Goal: Task Accomplishment & Management: Complete application form

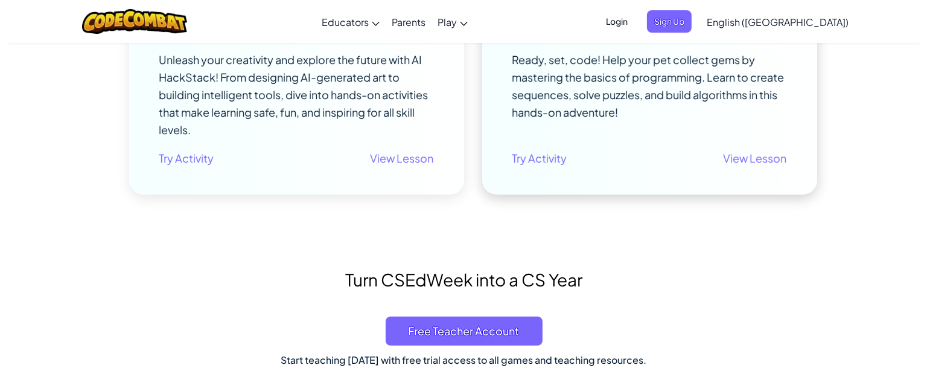
scroll to position [543, 0]
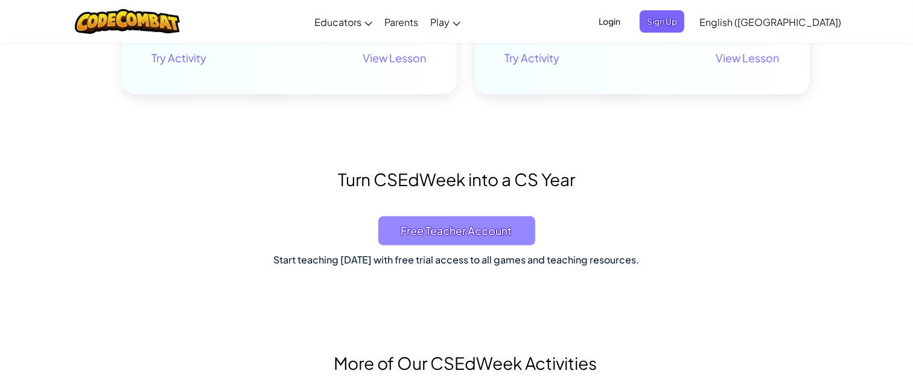
click at [476, 229] on span "Free Teacher Account" at bounding box center [456, 230] width 157 height 29
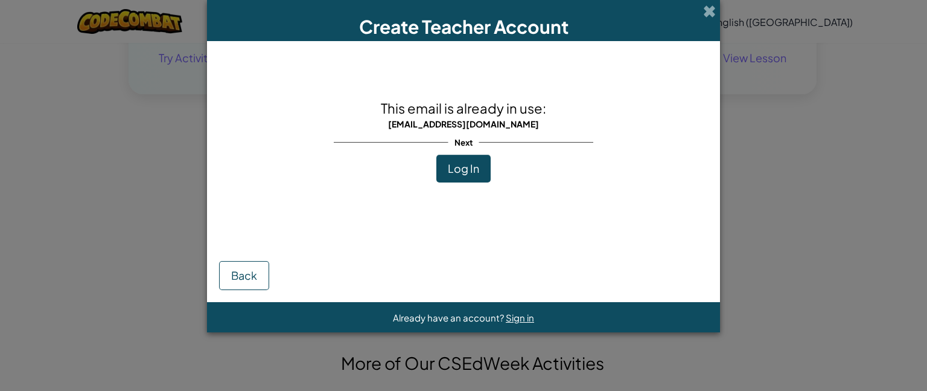
click at [456, 164] on span "Log In" at bounding box center [463, 168] width 31 height 14
